Goal: Information Seeking & Learning: Find specific page/section

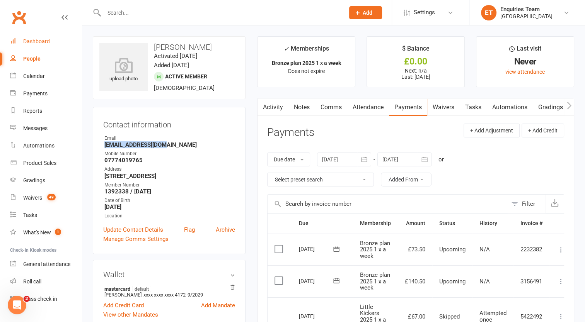
click at [45, 41] on div "Dashboard" at bounding box center [36, 41] width 27 height 6
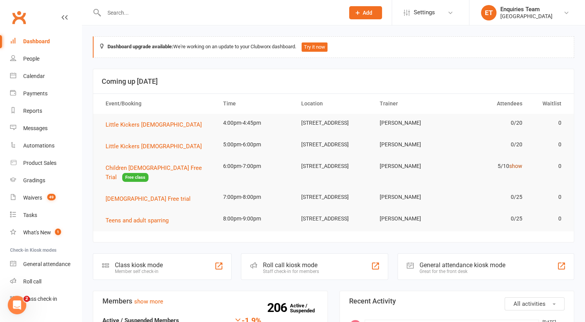
click at [519, 169] on link "show" at bounding box center [515, 166] width 13 height 6
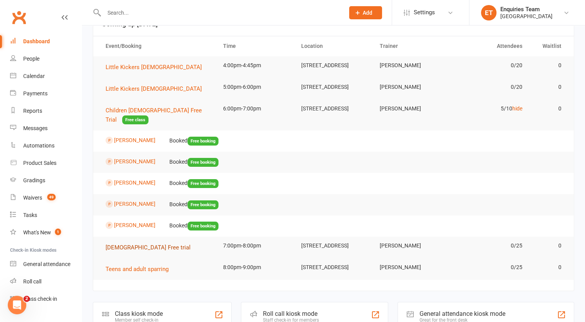
scroll to position [116, 0]
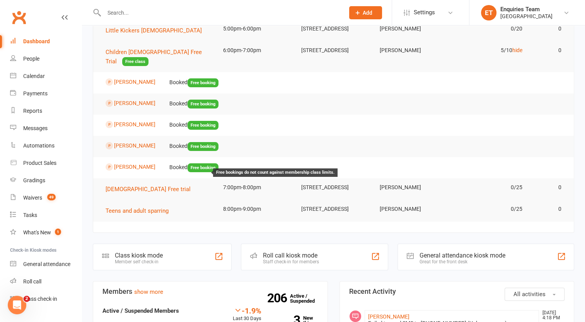
drag, startPoint x: 98, startPoint y: 82, endPoint x: 182, endPoint y: 170, distance: 122.0
click at [182, 170] on tbody "Children [DEMOGRAPHIC_DATA] Free Trial Free class 6:00pm-7:00pm [STREET_ADDRESS…" at bounding box center [333, 110] width 481 height 138
drag, startPoint x: 182, startPoint y: 170, endPoint x: 164, endPoint y: 107, distance: 65.3
copy tbody "[PERSON_NAME] Booked Free booking [PERSON_NAME] Booked Free booking [PERSON_NAM…"
click at [36, 203] on link "Waivers 49" at bounding box center [46, 197] width 72 height 17
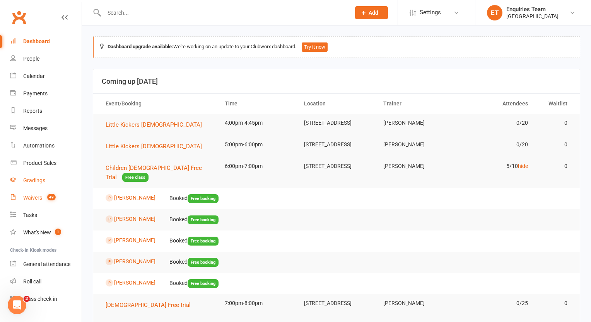
select select "100"
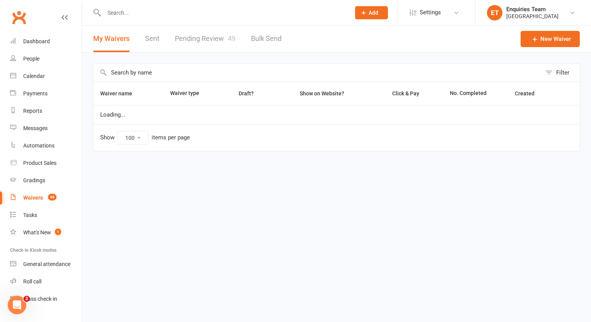
click at [207, 37] on link "Pending Review 49" at bounding box center [205, 39] width 61 height 27
select select "50"
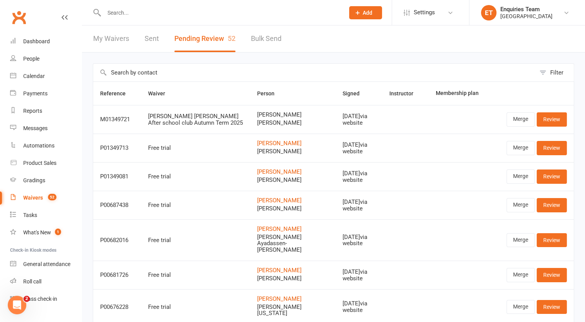
drag, startPoint x: 241, startPoint y: 122, endPoint x: 283, endPoint y: 122, distance: 41.4
click at [283, 122] on span "[PERSON_NAME]" at bounding box center [293, 123] width 72 height 7
drag, startPoint x: 283, startPoint y: 122, endPoint x: 271, endPoint y: 122, distance: 12.0
copy span "[PERSON_NAME]"
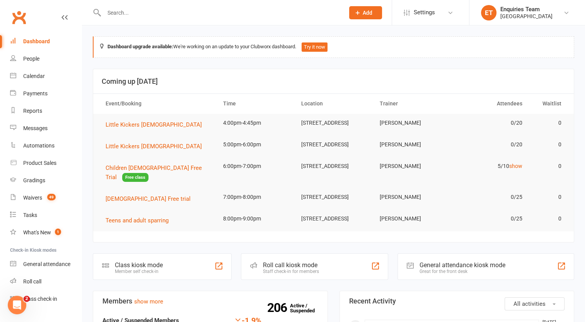
click at [104, 10] on input "text" at bounding box center [220, 12] width 237 height 11
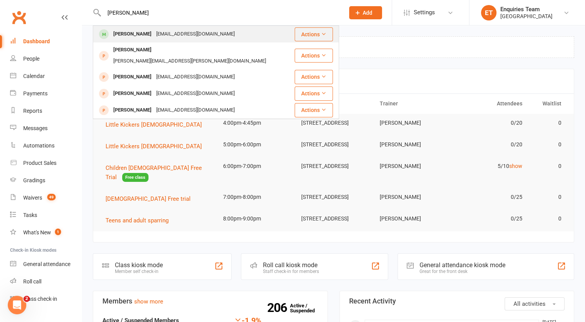
type input "isidora"
click at [136, 28] on div "Isidora Lloyd tomjelena@btinternet.com" at bounding box center [194, 34] width 200 height 16
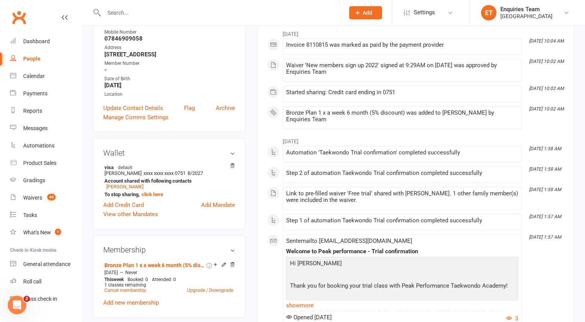
scroll to position [77, 0]
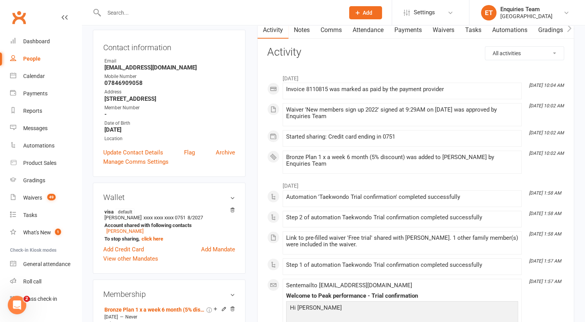
click at [409, 29] on link "Payments" at bounding box center [408, 30] width 38 height 18
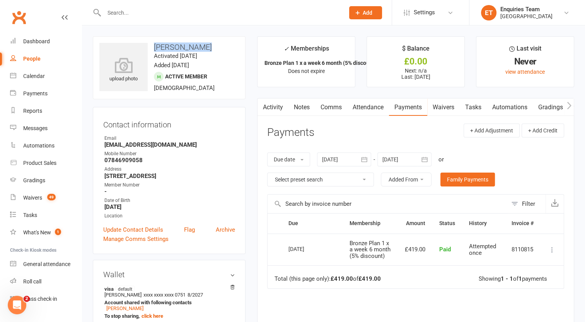
drag, startPoint x: 201, startPoint y: 43, endPoint x: 153, endPoint y: 48, distance: 48.2
click at [153, 48] on h3 "Isidora Lloyd" at bounding box center [169, 47] width 140 height 9
copy h3 "Isidora Lloyd"
click at [208, 10] on input "text" at bounding box center [220, 12] width 237 height 11
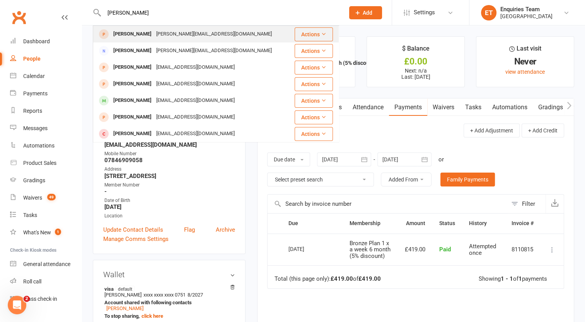
type input "patel"
click at [166, 33] on div "anoushka.patel88@gmail.com" at bounding box center [214, 34] width 120 height 11
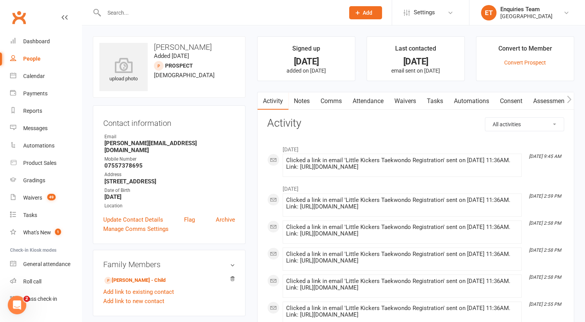
click at [109, 7] on input "text" at bounding box center [220, 12] width 237 height 11
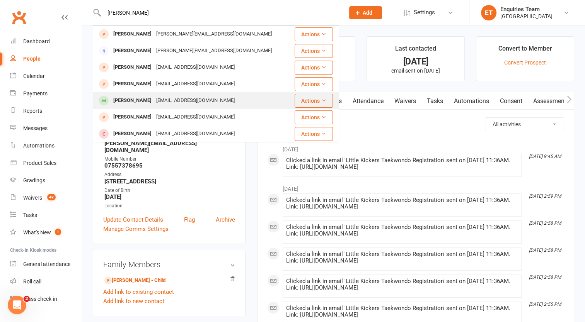
type input "patel"
click at [164, 94] on div "Yashvi Patel yashvipatel10.yp@gmail.com" at bounding box center [192, 101] width 197 height 16
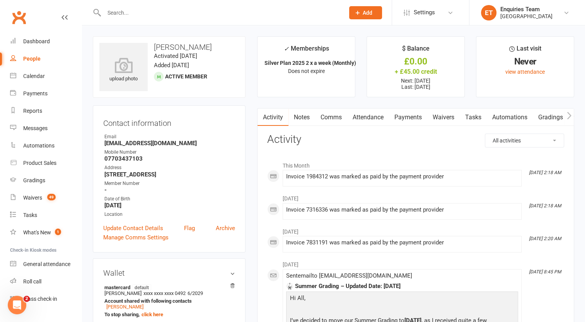
click at [135, 13] on input "text" at bounding box center [220, 12] width 237 height 11
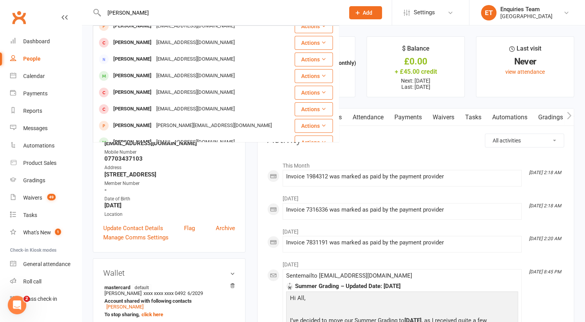
scroll to position [92, 0]
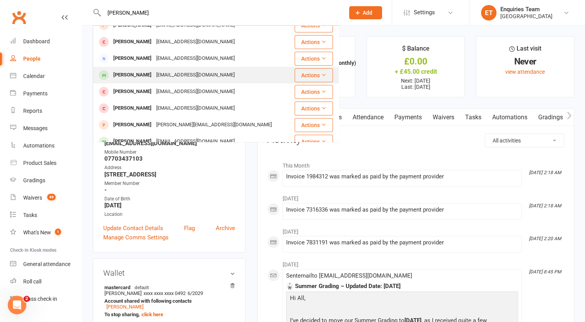
type input "patel"
drag, startPoint x: 156, startPoint y: 74, endPoint x: 141, endPoint y: 72, distance: 15.6
click at [154, 72] on div "yashvipatel10.yp@gmail.com" at bounding box center [195, 75] width 83 height 11
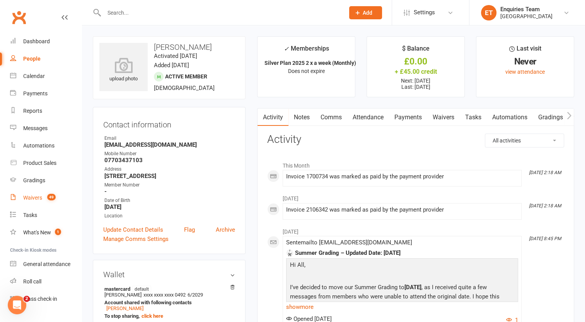
click at [35, 195] on div "Waivers" at bounding box center [32, 198] width 19 height 6
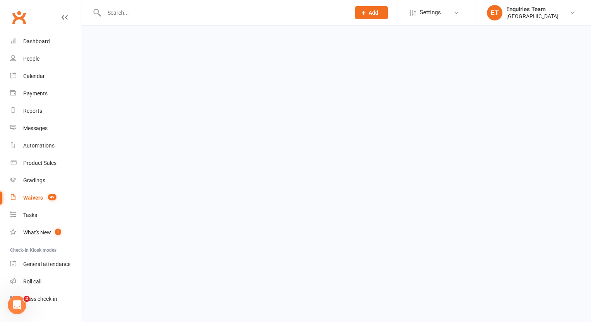
select select "100"
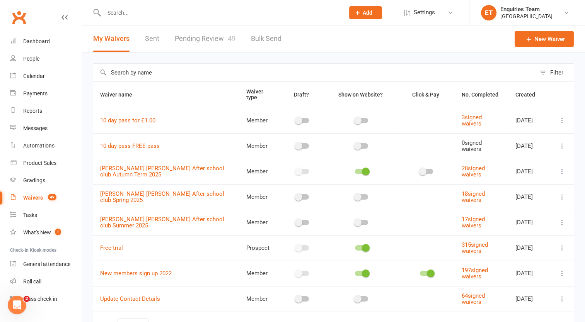
click at [157, 13] on input "text" at bounding box center [220, 12] width 237 height 11
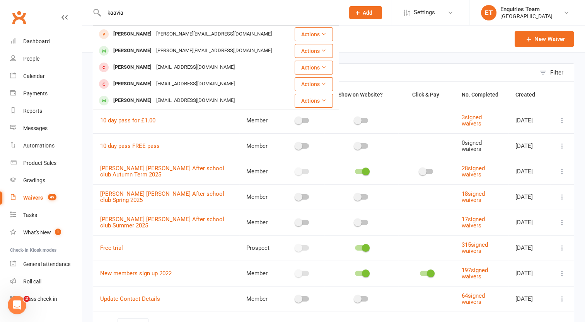
drag, startPoint x: 128, startPoint y: 11, endPoint x: 97, endPoint y: 10, distance: 31.3
click at [97, 10] on div "kaavia Kaavia Patel anoushka.patel88@gmail.com Actions Kaavia Diani Patel anous…" at bounding box center [216, 12] width 246 height 25
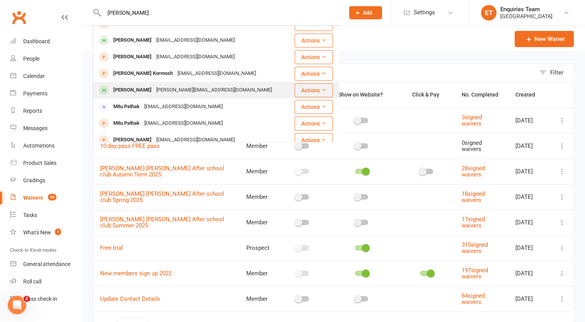
scroll to position [199, 0]
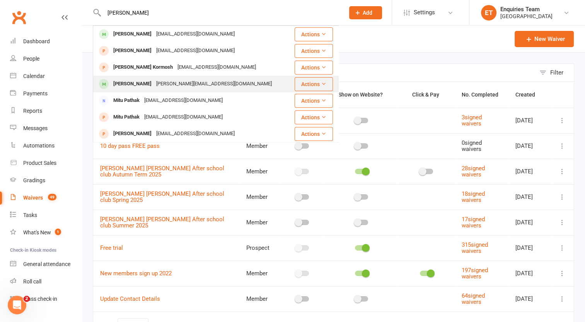
type input "patel"
click at [176, 85] on div "anoushka.patel88@gmail.com" at bounding box center [214, 83] width 120 height 11
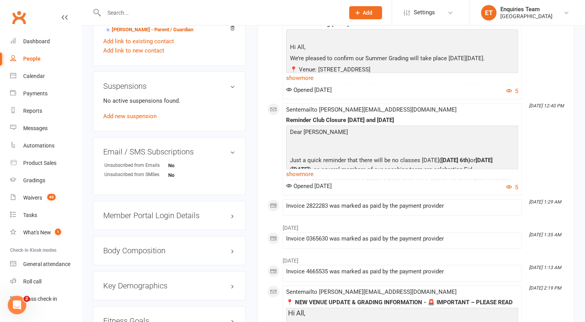
scroll to position [387, 0]
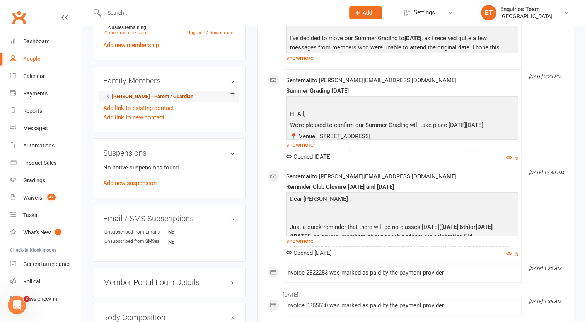
click at [135, 98] on link "Anoushka Patel - Parent / Guardian" at bounding box center [148, 97] width 89 height 8
